Goal: Book appointment/travel/reservation

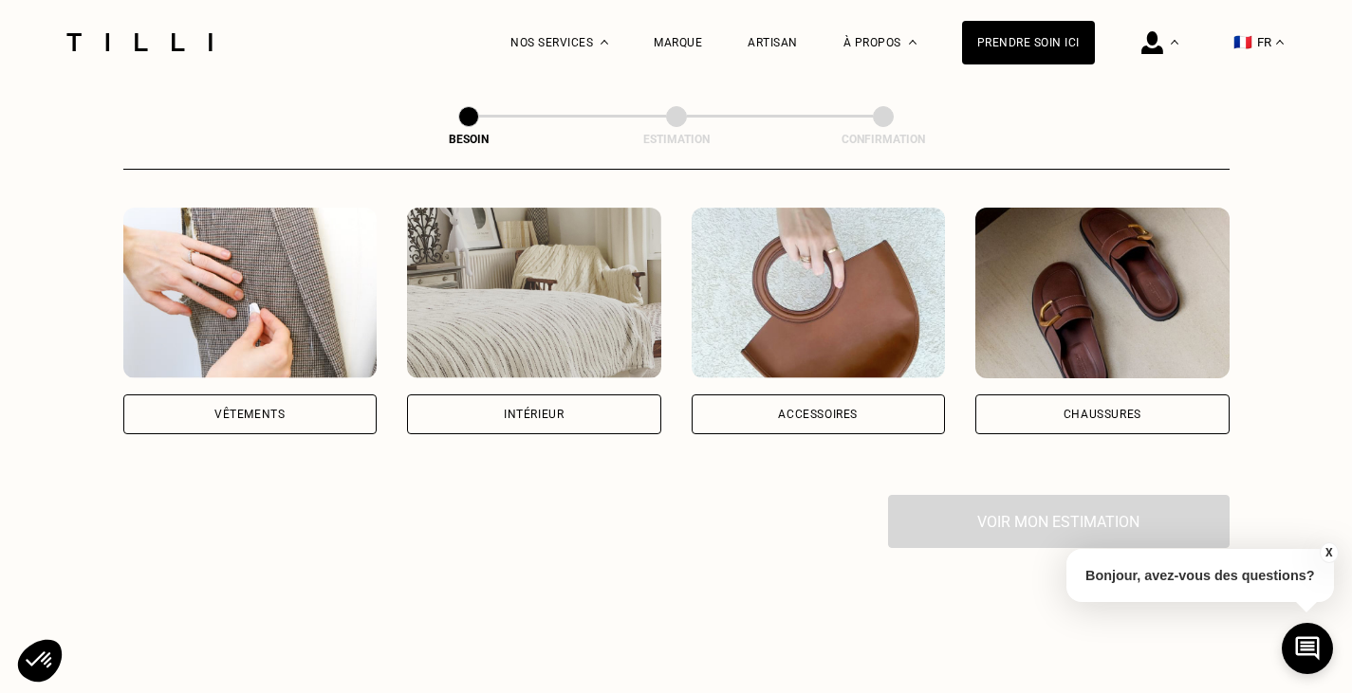
click at [223, 409] on div "Vêtements" at bounding box center [249, 414] width 70 height 11
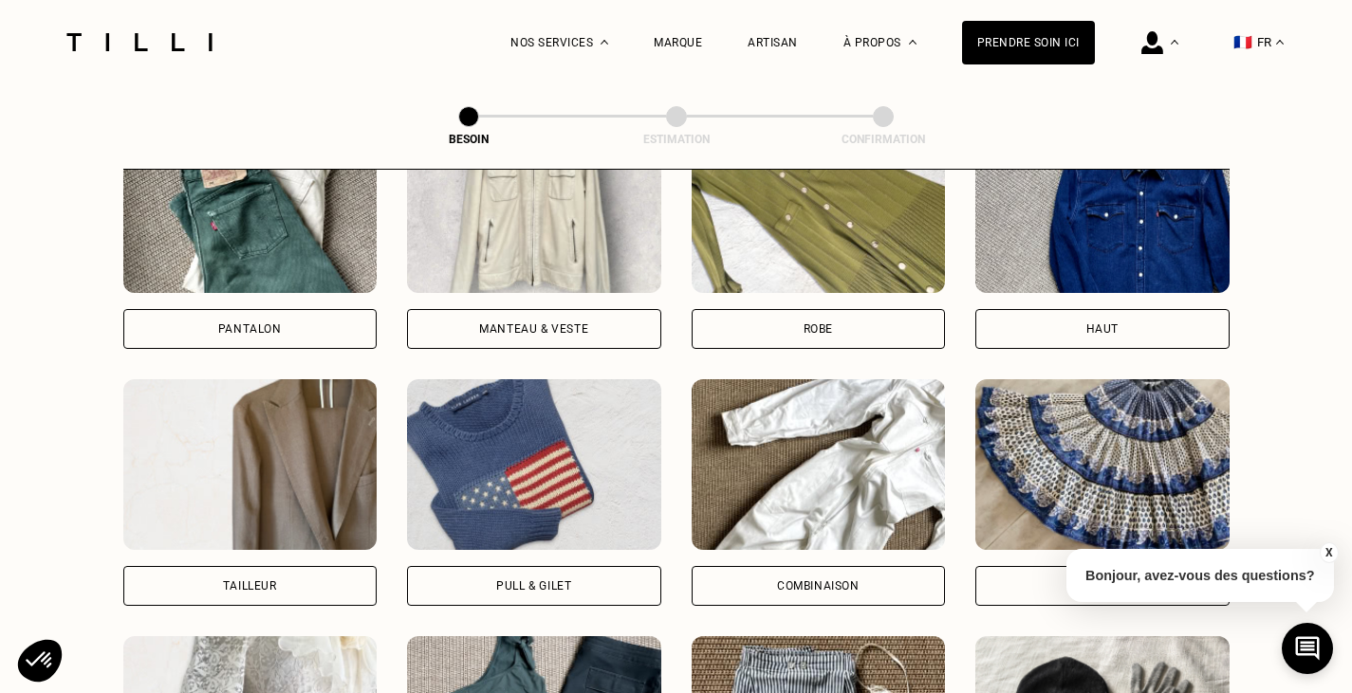
click at [265, 229] on img at bounding box center [250, 207] width 254 height 171
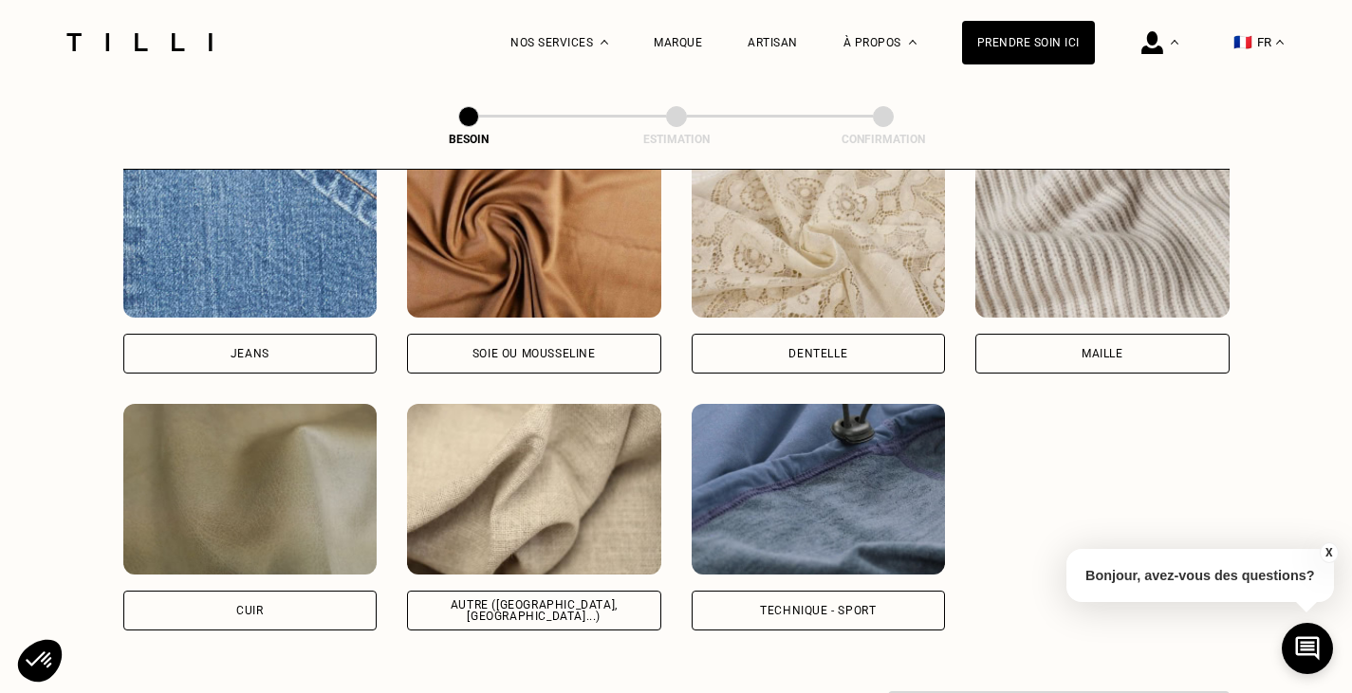
scroll to position [2087, 0]
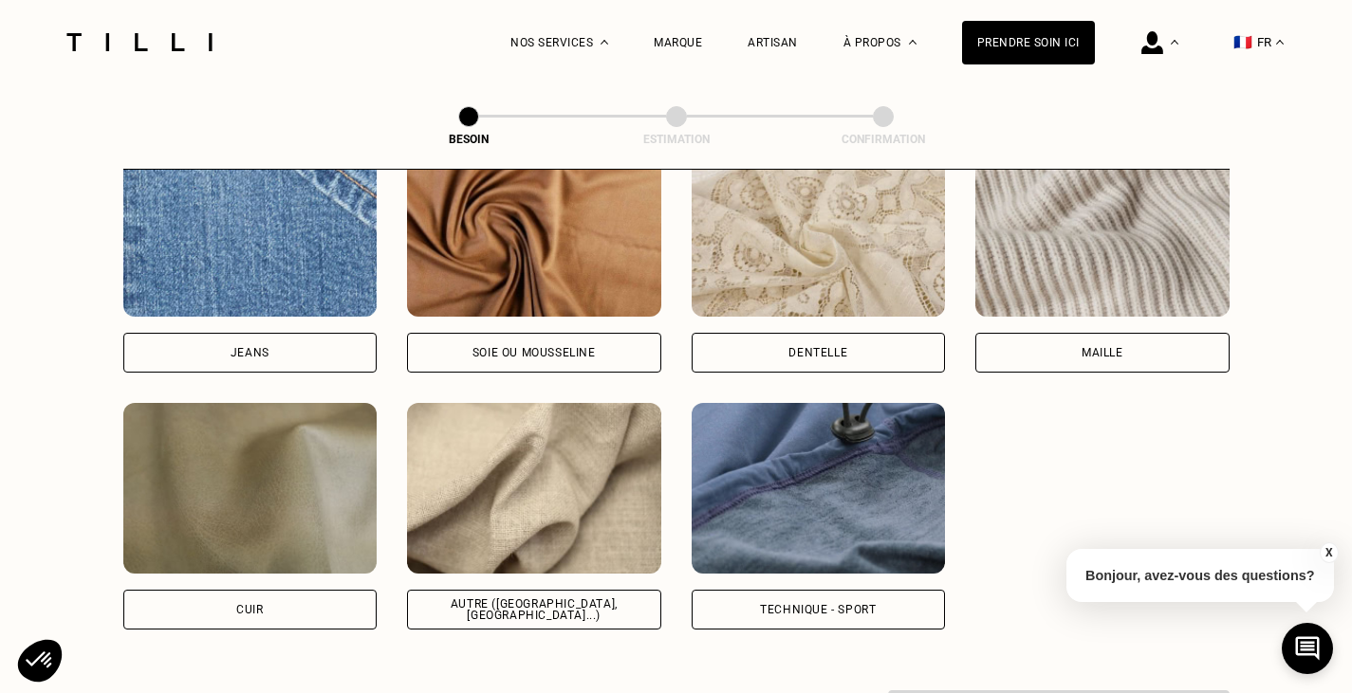
click at [589, 498] on img at bounding box center [534, 488] width 254 height 171
select select "FR"
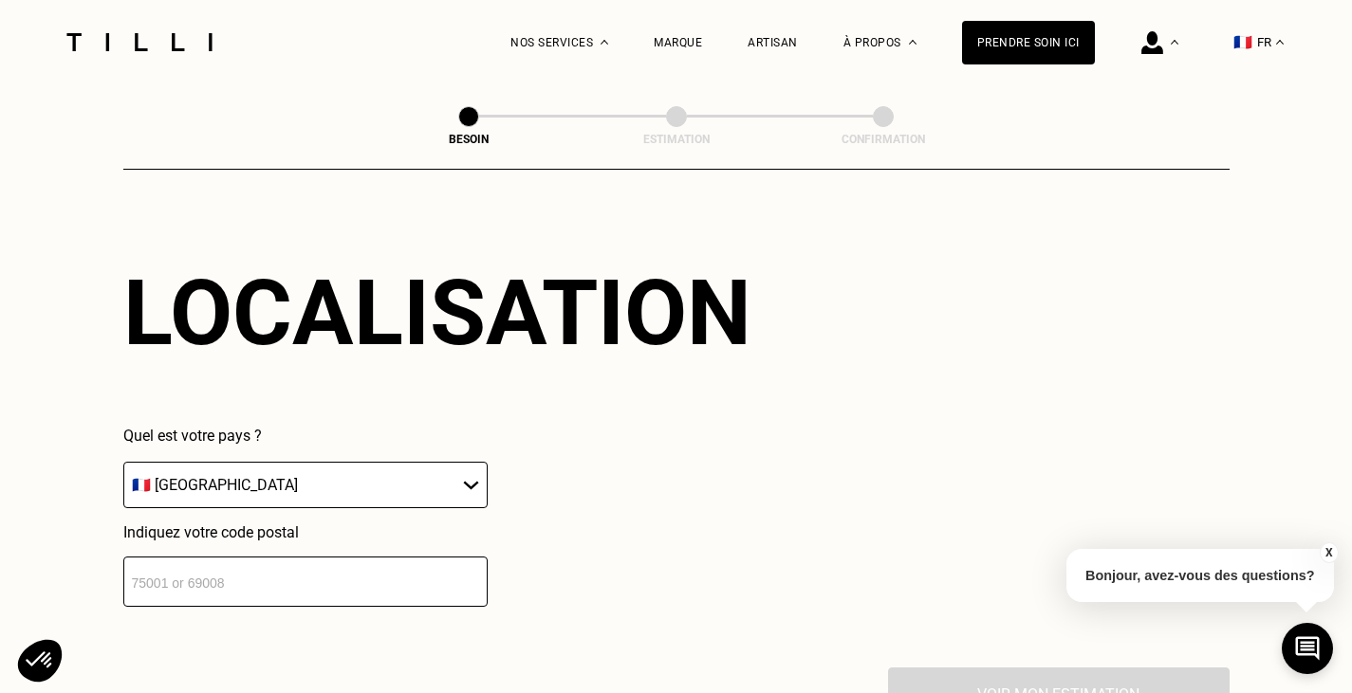
scroll to position [2581, 0]
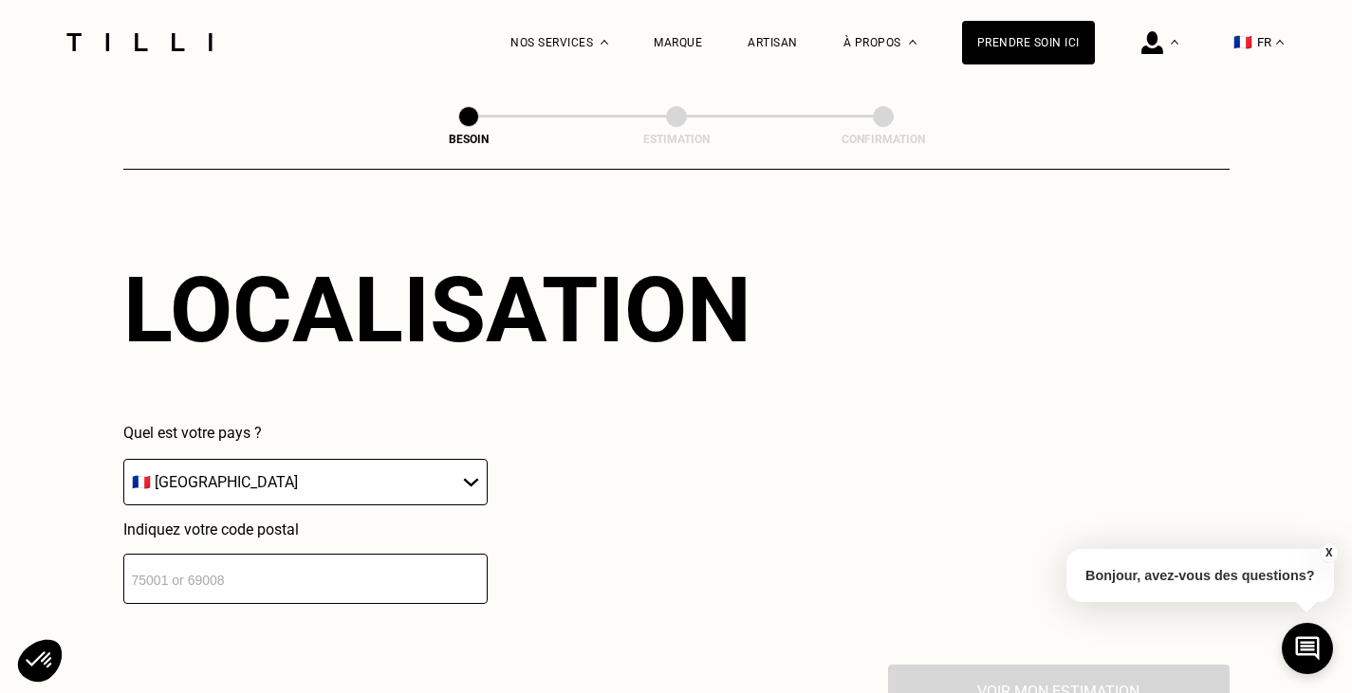
click at [342, 569] on input "number" at bounding box center [305, 579] width 364 height 50
type input "6"
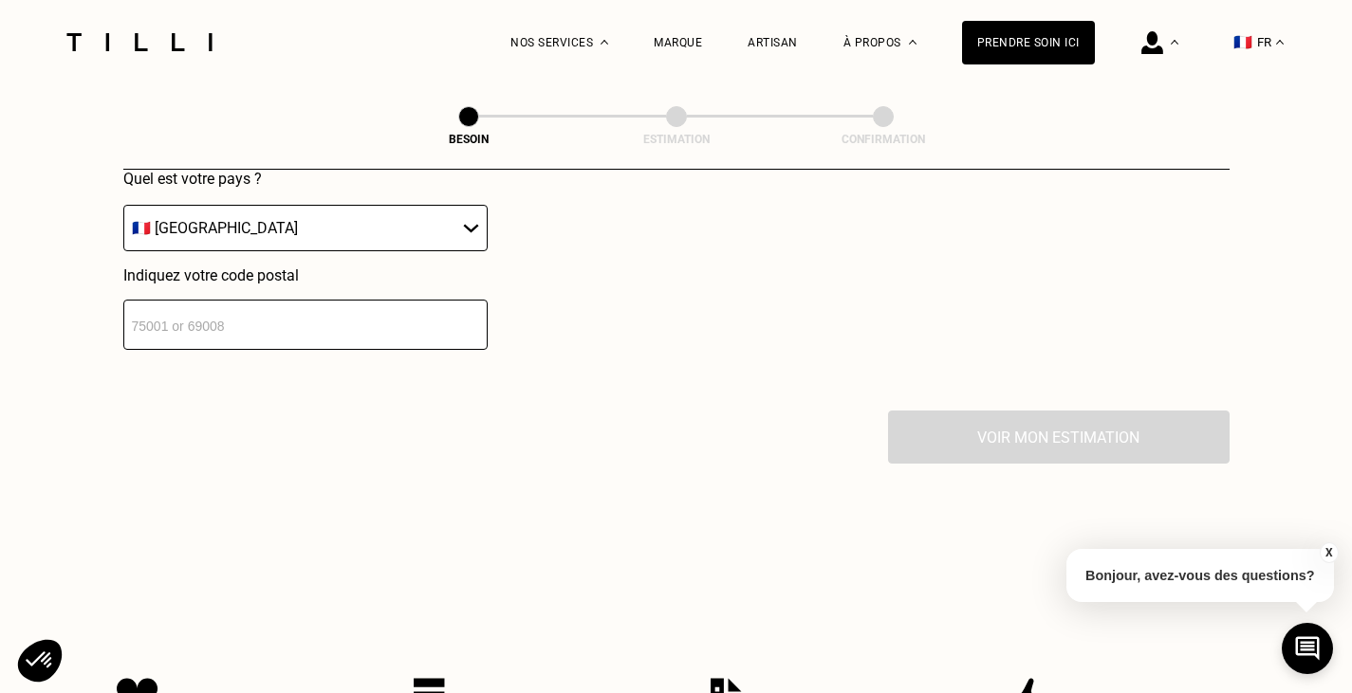
scroll to position [2855, 0]
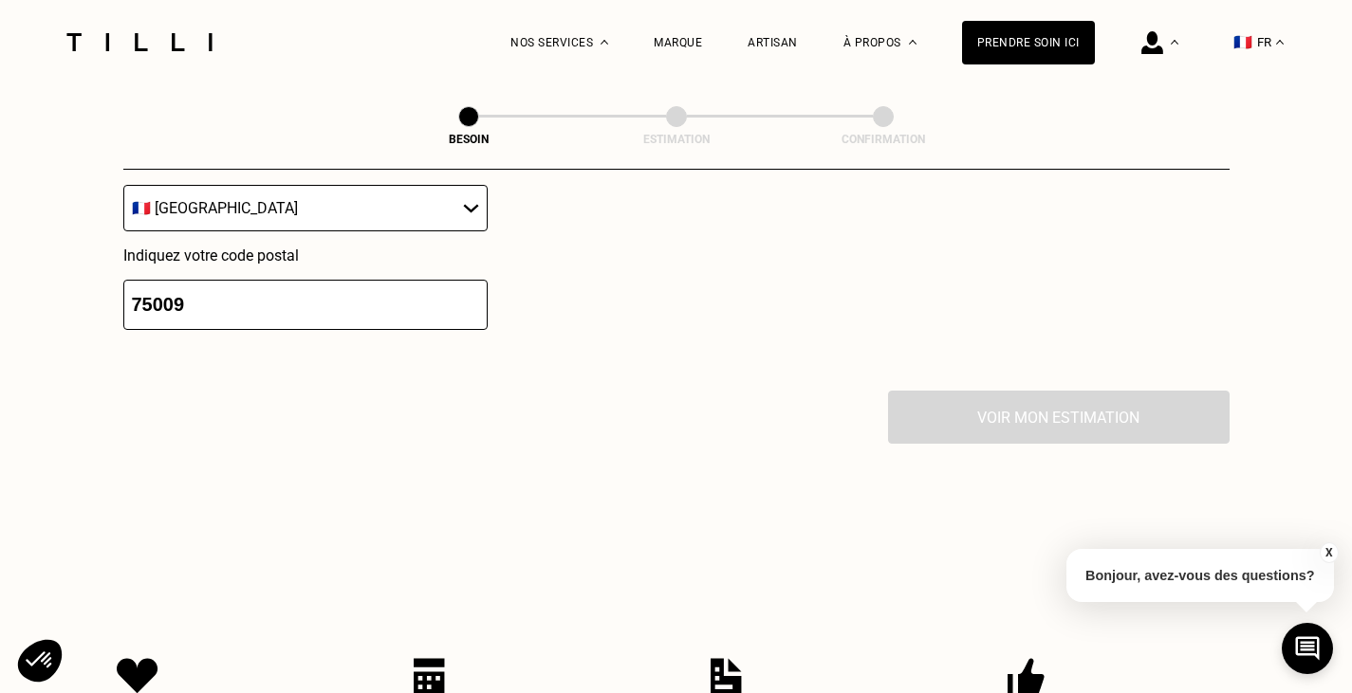
type input "75009"
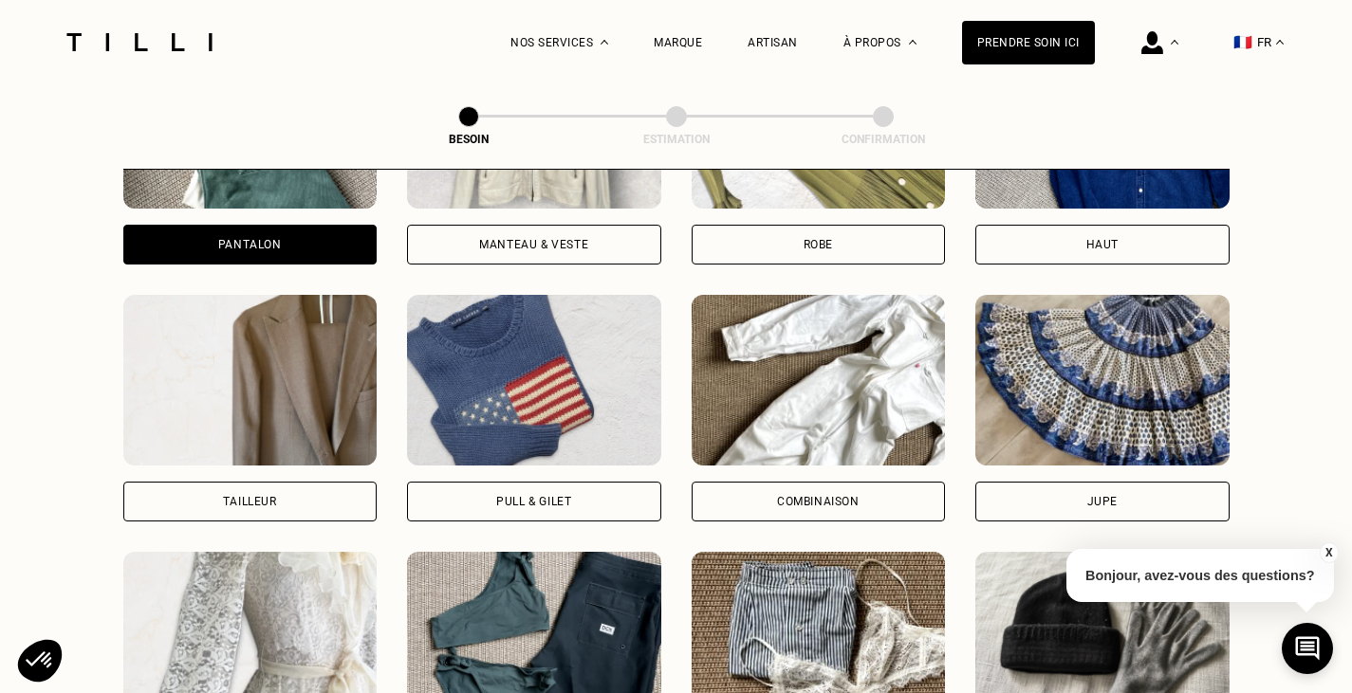
scroll to position [0, 0]
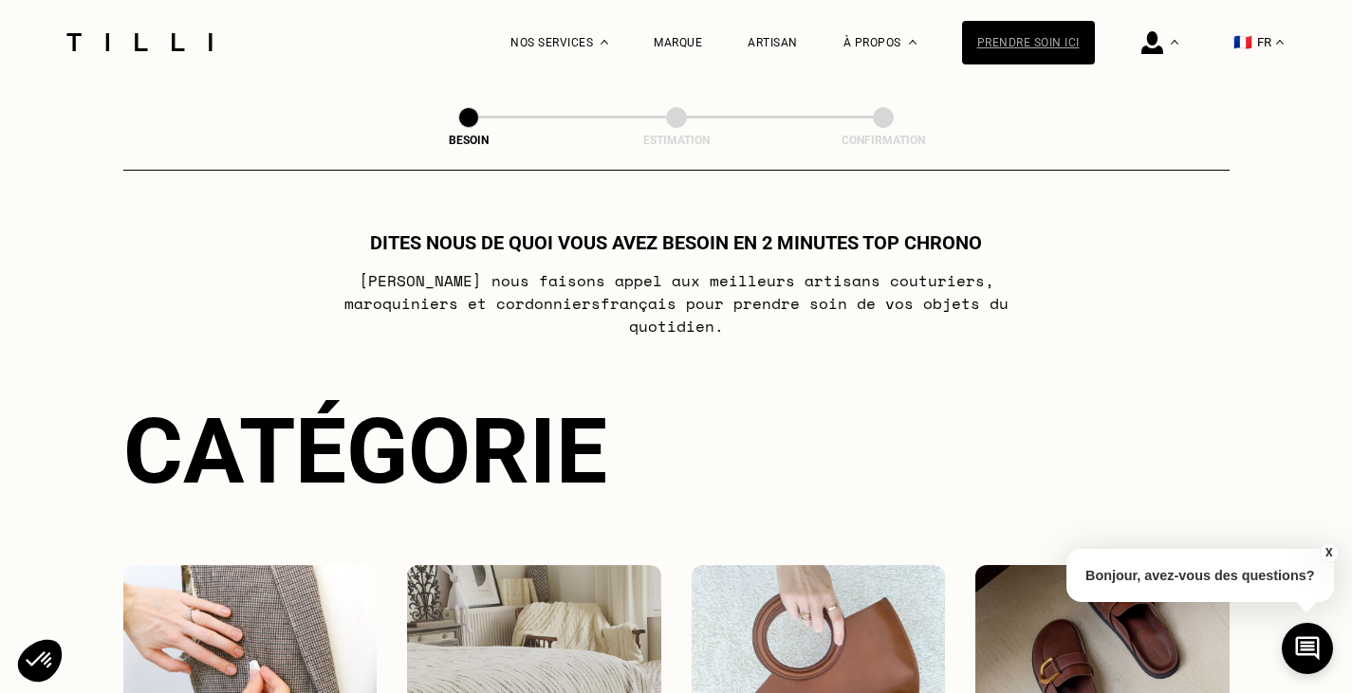
click at [1041, 60] on div "Prendre soin ici" at bounding box center [1028, 43] width 133 height 44
